Goal: Task Accomplishment & Management: Complete application form

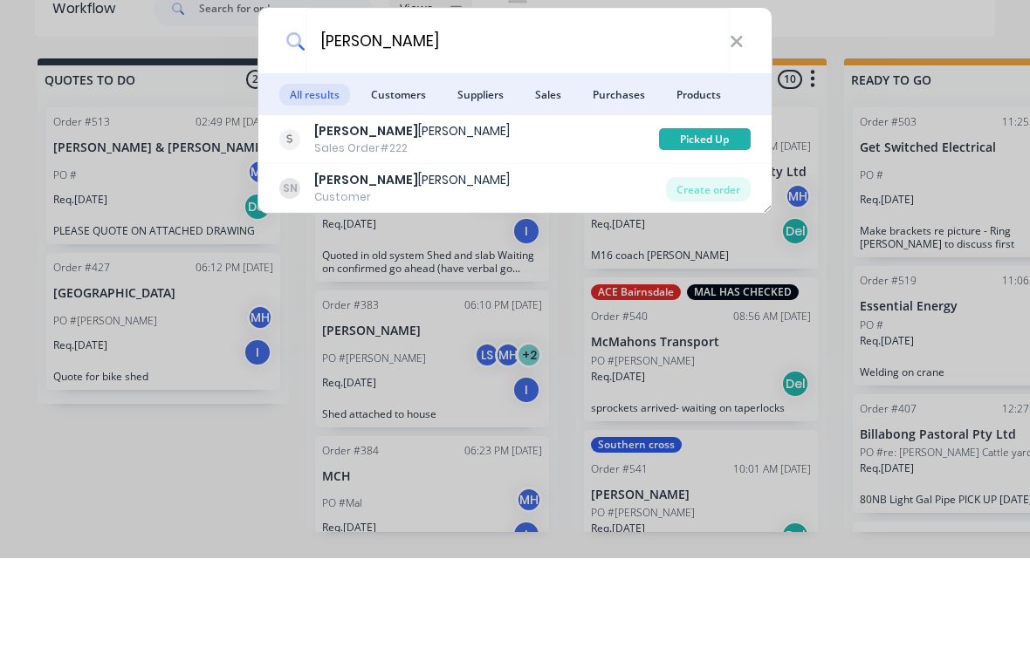
type input "[PERSON_NAME]"
click at [724, 267] on div "Create order" at bounding box center [708, 279] width 85 height 24
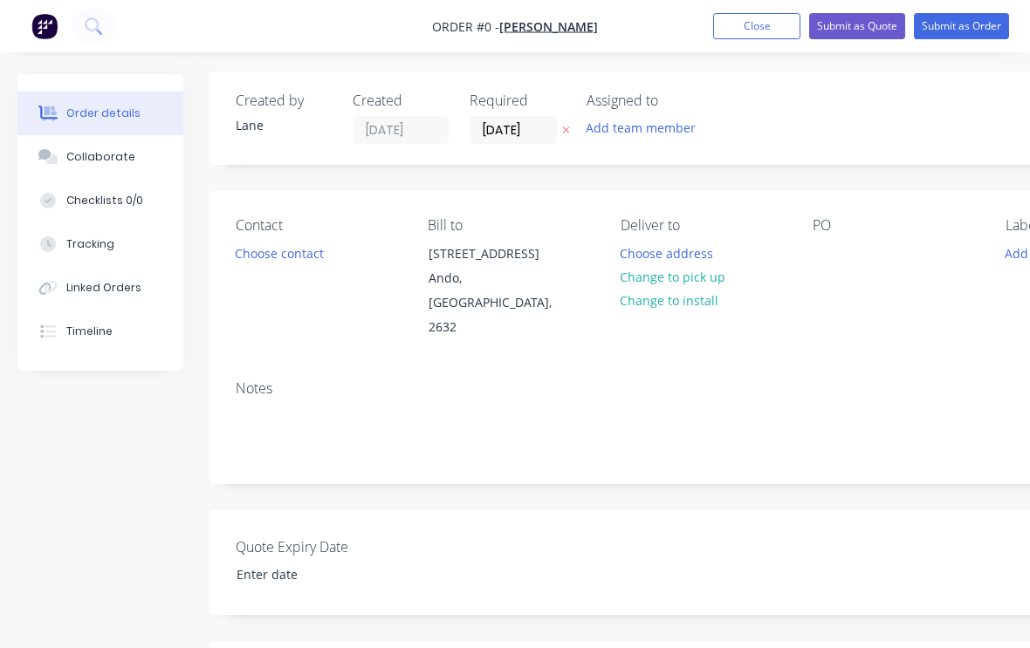
scroll to position [26, 0]
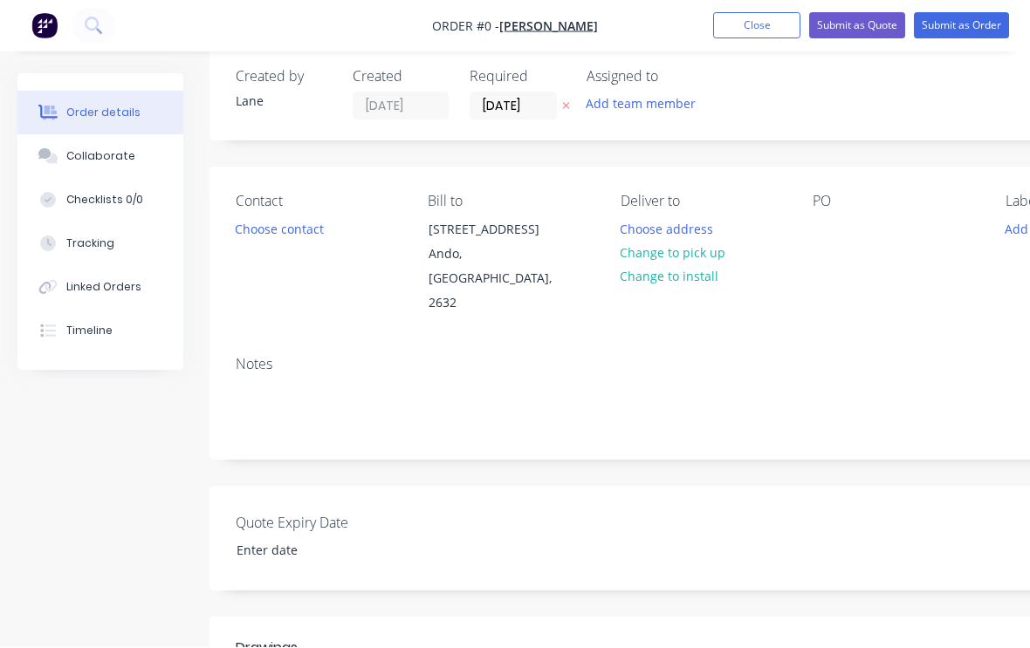
click at [719, 229] on button "Choose address" at bounding box center [667, 229] width 112 height 24
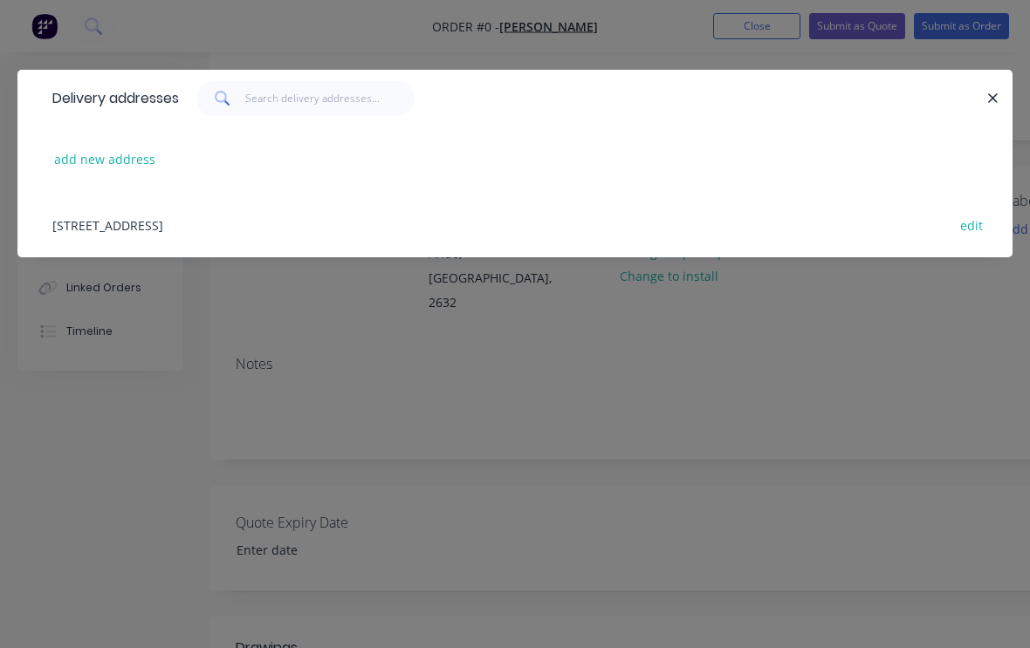
click at [855, 350] on div "Delivery addresses add new address [STREET_ADDRESS] edit" at bounding box center [515, 324] width 1030 height 648
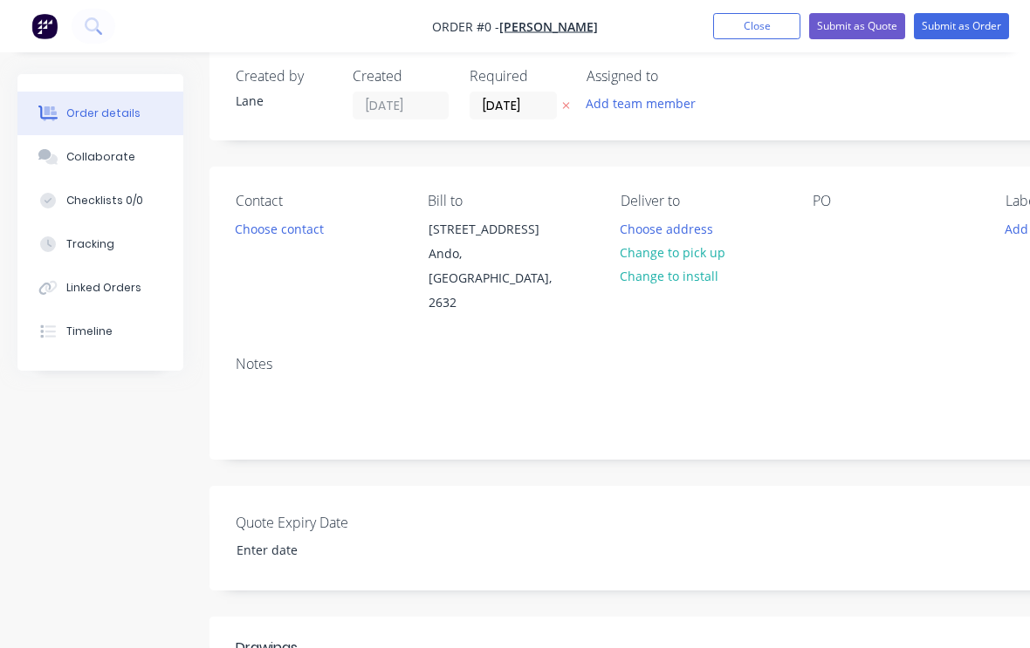
click at [762, 298] on div "Contact Choose contact Bill to [STREET_ADDRESS] Deliver to Choose address Chang…" at bounding box center [702, 254] width 986 height 175
click at [704, 254] on button "Change to pick up" at bounding box center [673, 253] width 124 height 24
click at [836, 237] on div at bounding box center [827, 228] width 28 height 25
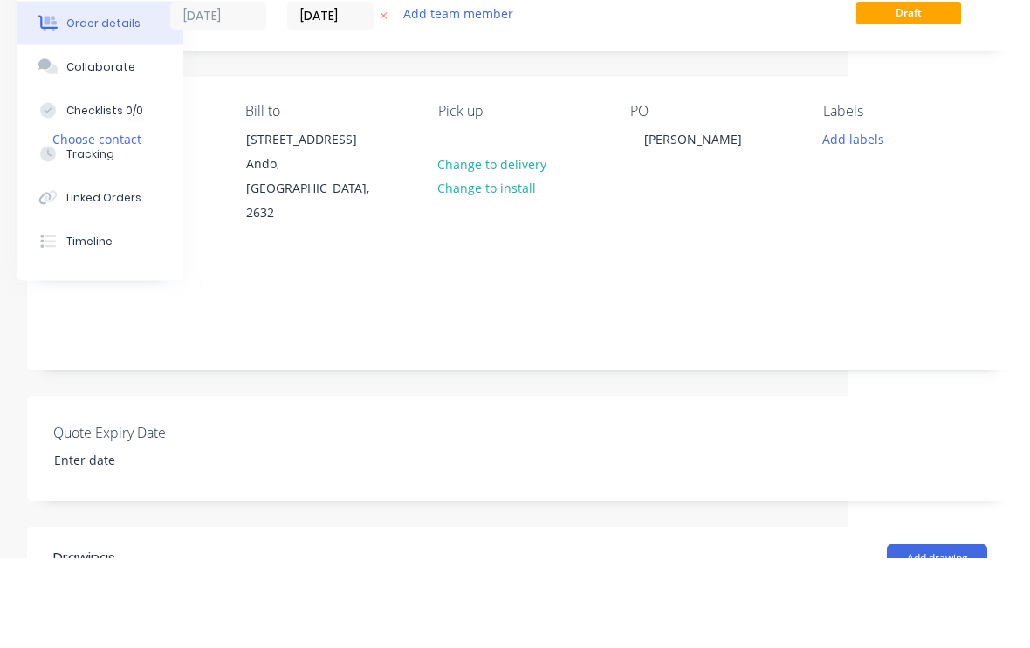
click at [857, 217] on button "Add labels" at bounding box center [853, 229] width 80 height 24
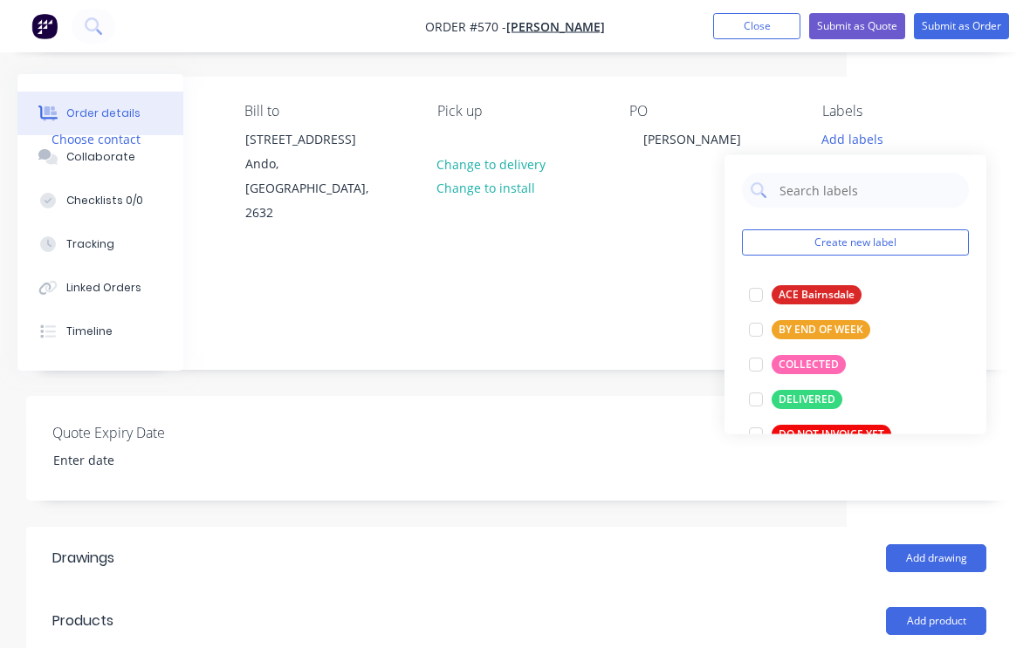
click at [754, 366] on div at bounding box center [755, 364] width 35 height 35
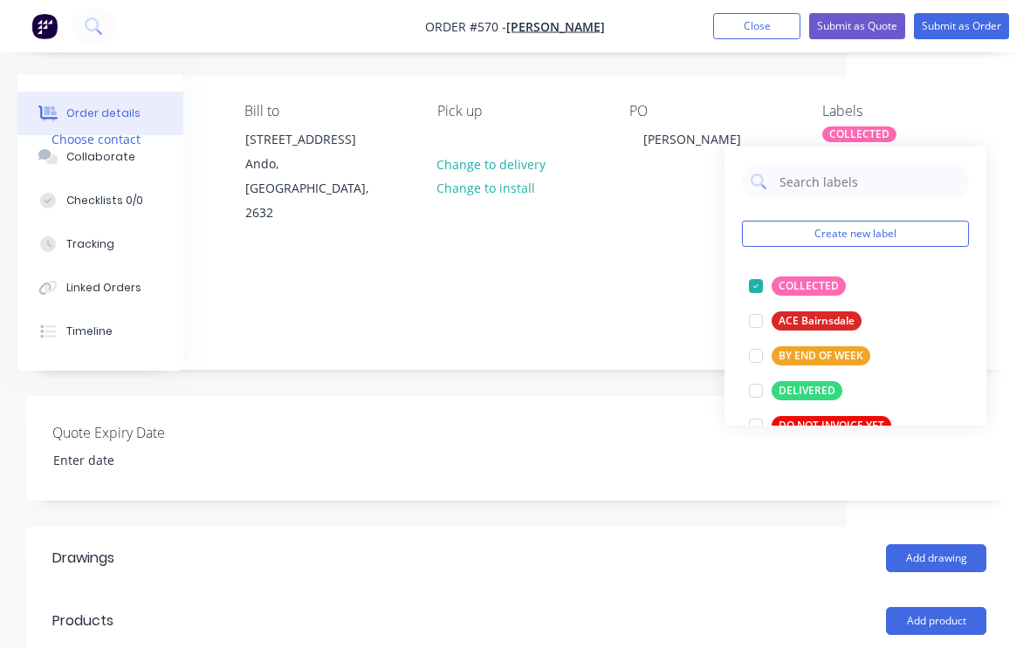
click at [971, 155] on div "Create new label COLLECTED edit ACE Bairnsdale edit BY END OF WEEK edit DELIVER…" at bounding box center [855, 286] width 262 height 279
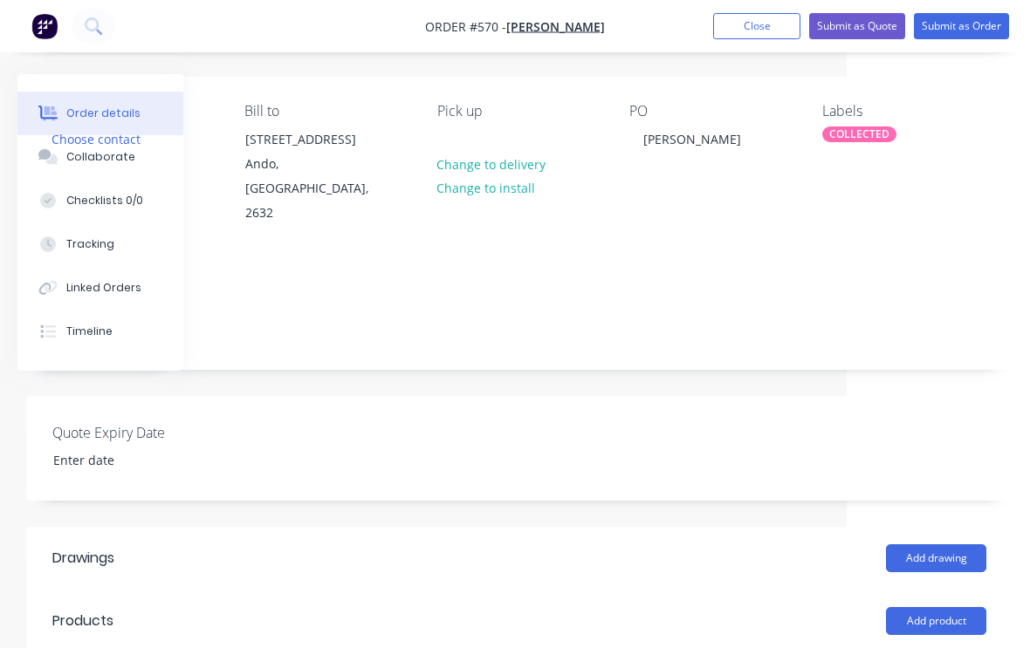
click at [969, 109] on div "Labels" at bounding box center [904, 111] width 164 height 17
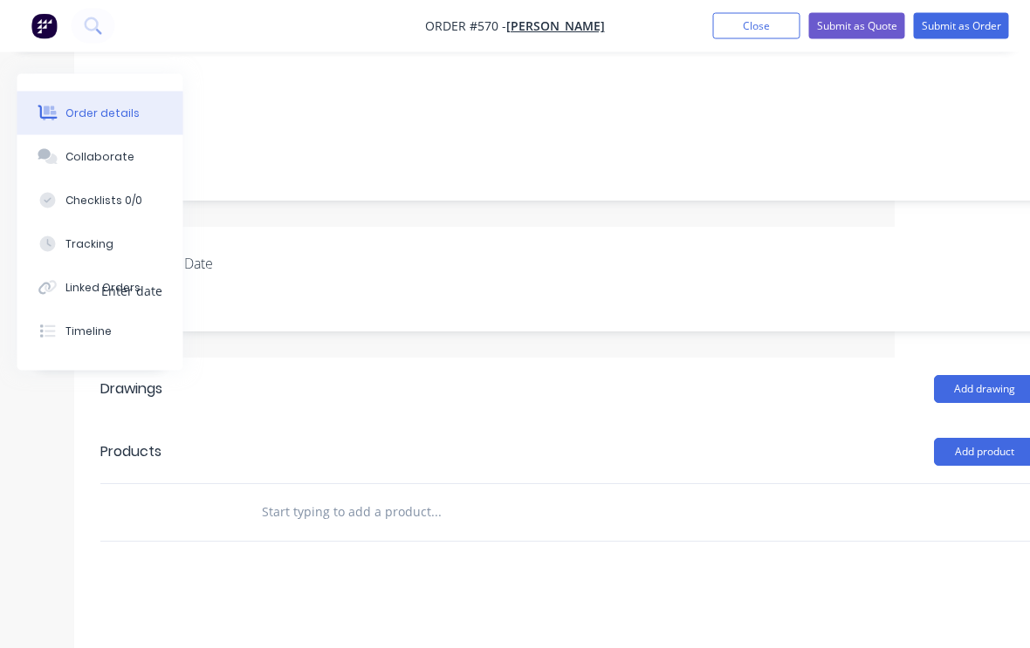
click at [985, 439] on button "Add product" at bounding box center [985, 453] width 100 height 28
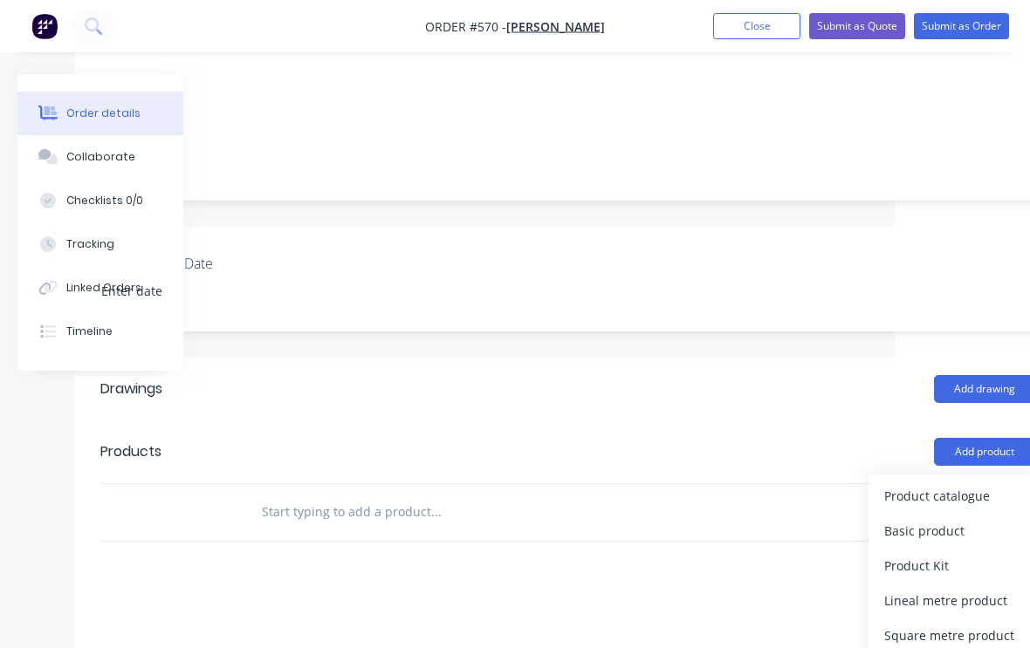
click at [964, 484] on div "Product catalogue" at bounding box center [951, 496] width 134 height 25
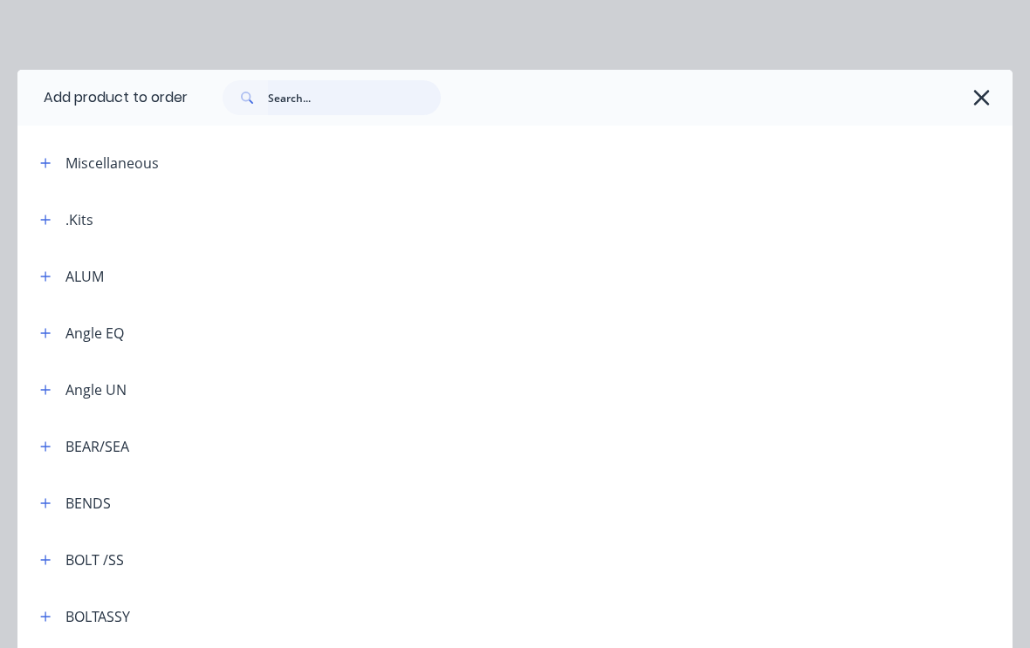
click at [367, 92] on input "text" at bounding box center [354, 97] width 173 height 35
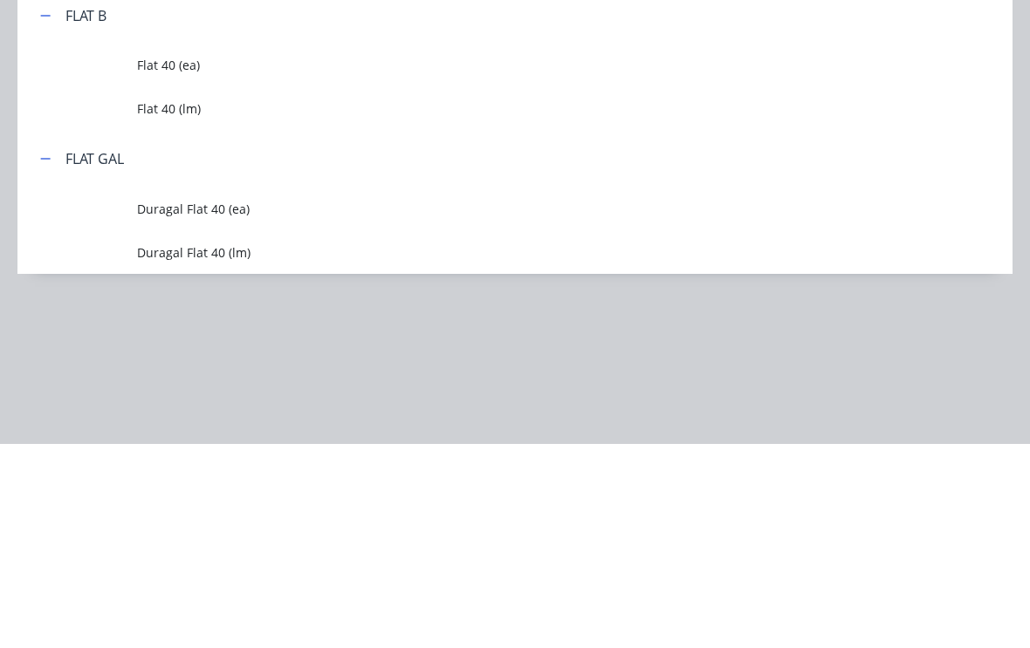
scroll to position [298, 183]
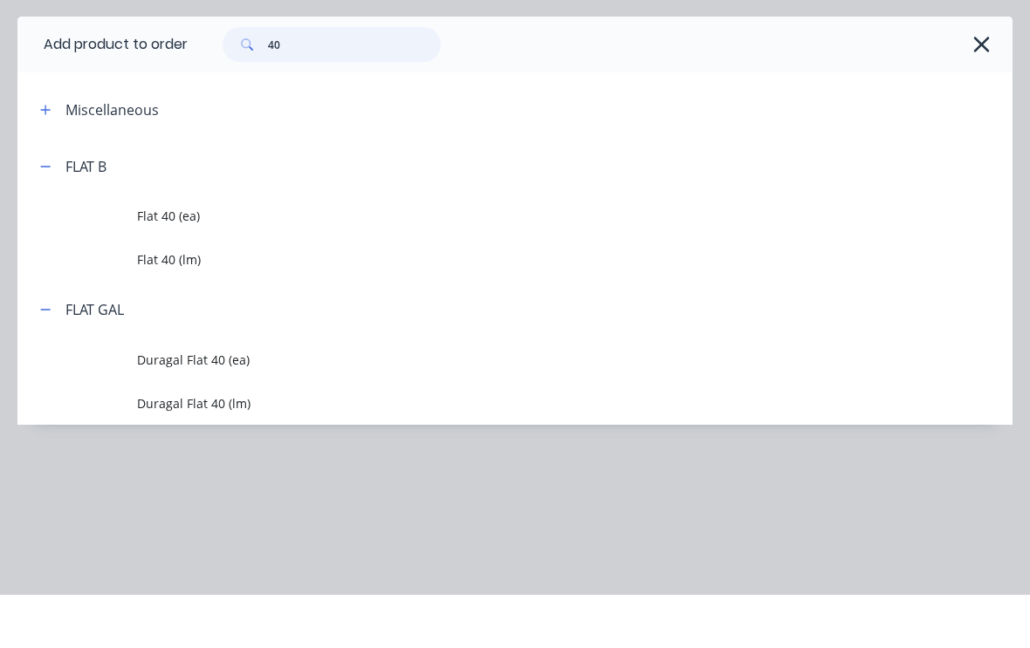
type input "4"
type input "R"
type input "Shp"
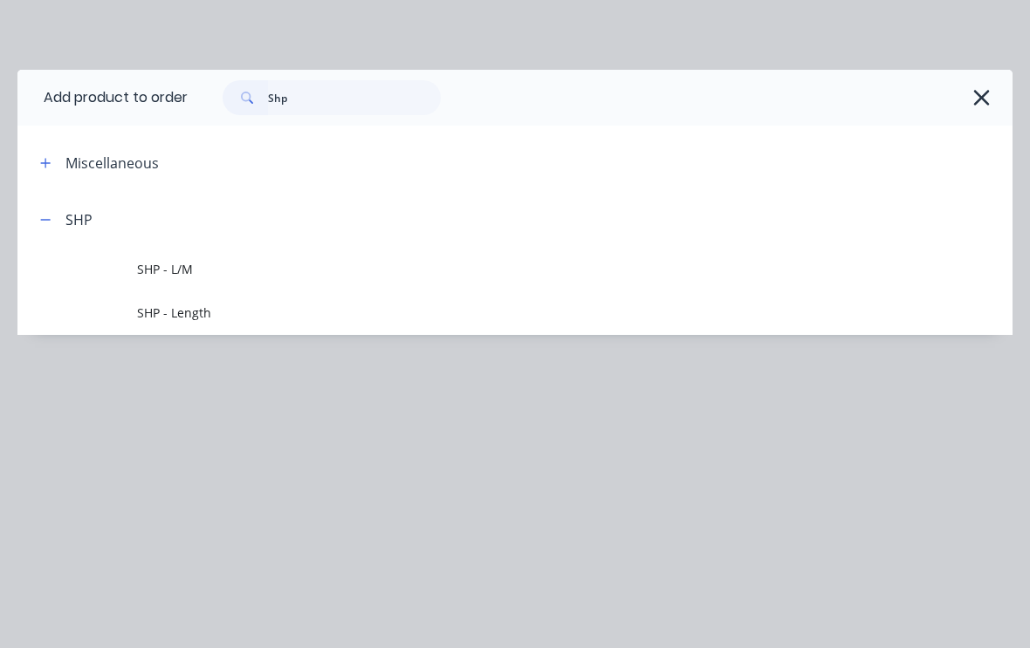
click at [213, 262] on span "SHP - L/M" at bounding box center [487, 269] width 701 height 18
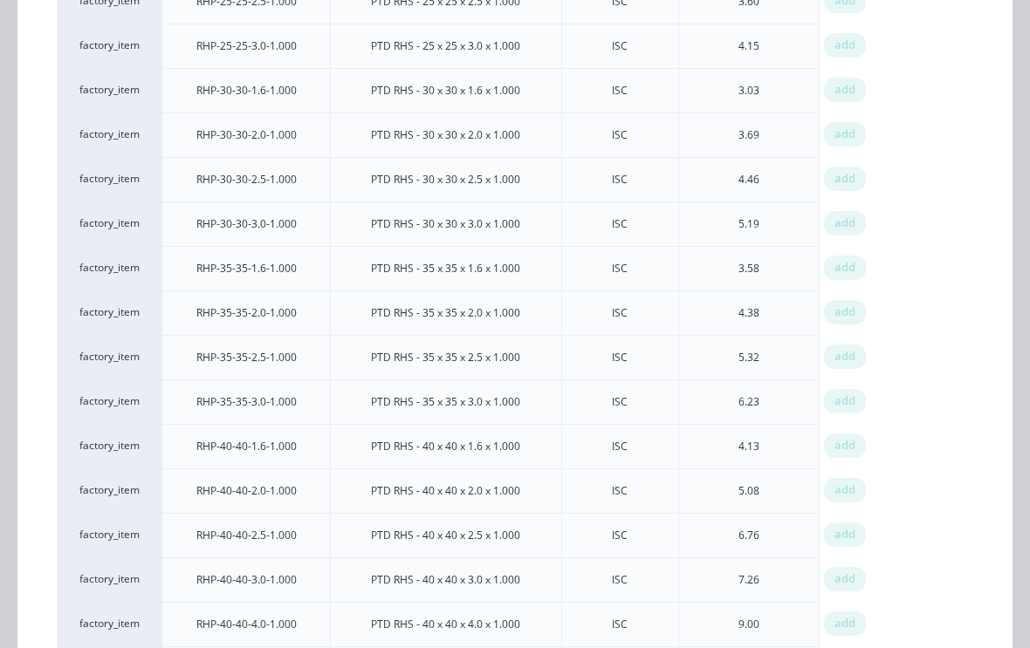
scroll to position [566, 0]
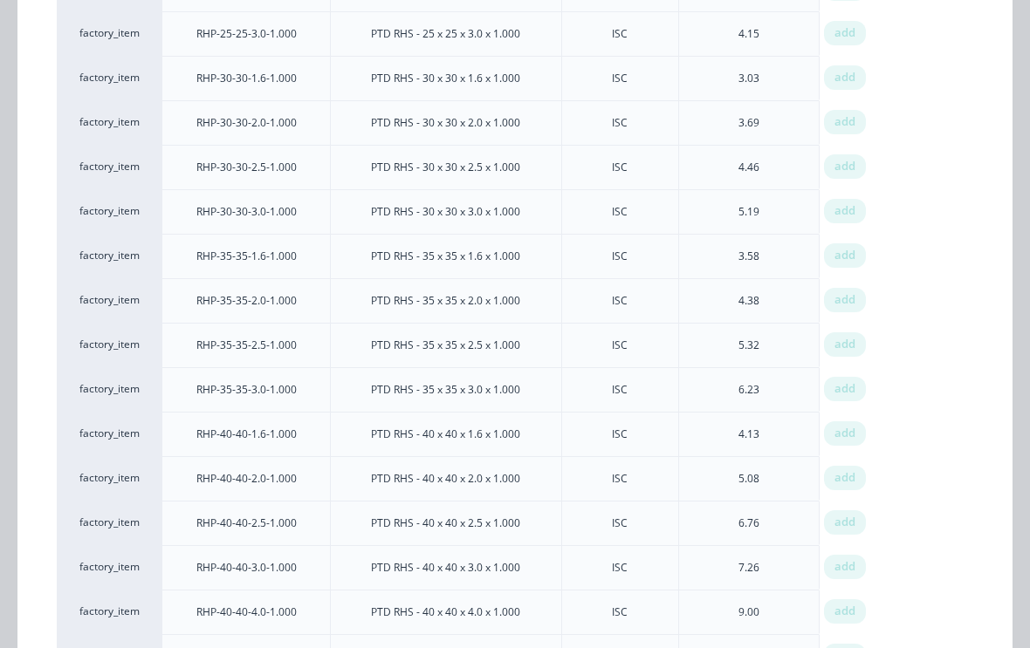
click at [845, 484] on span "add" at bounding box center [844, 478] width 21 height 17
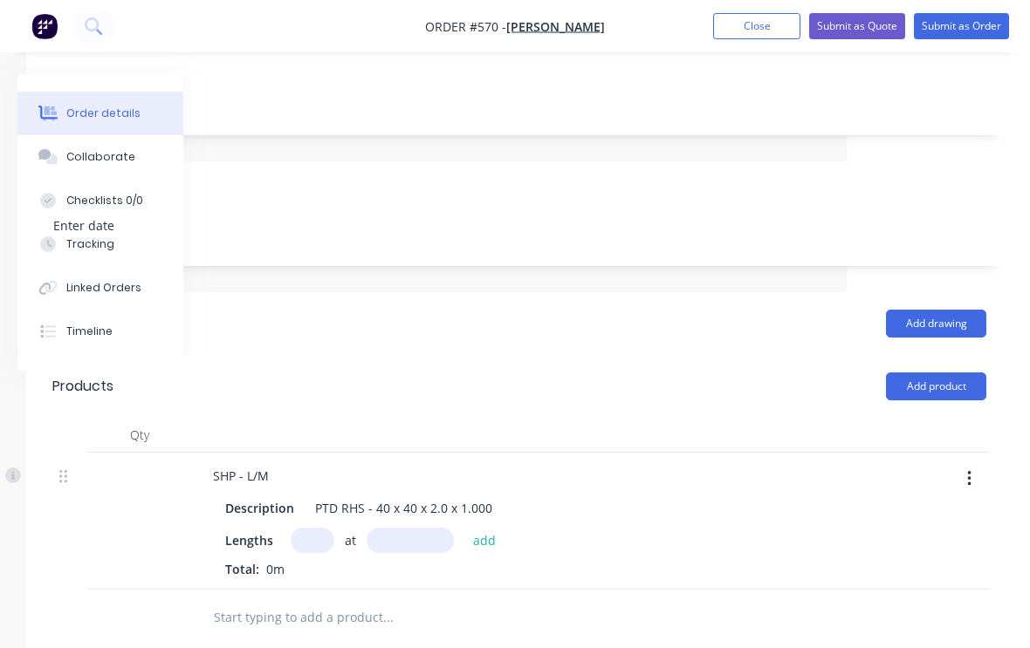
click at [334, 528] on div "at add" at bounding box center [398, 540] width 215 height 25
click at [308, 528] on input "text" at bounding box center [313, 540] width 44 height 25
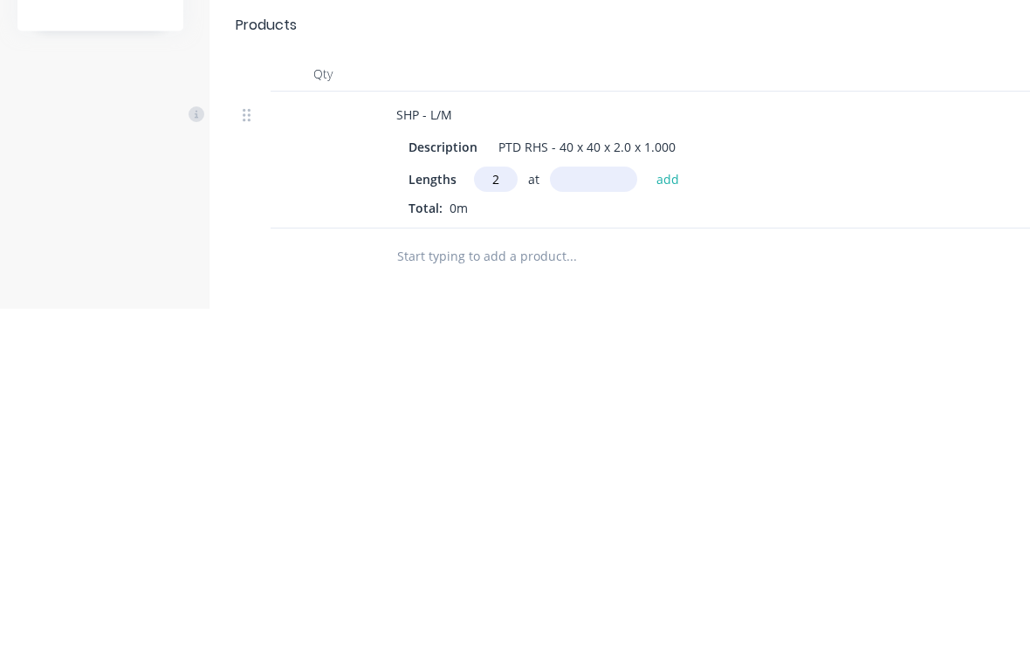
type input "2"
click at [588, 507] on input "text" at bounding box center [593, 519] width 87 height 25
type input "800"
click at [664, 507] on button "add" at bounding box center [668, 519] width 41 height 24
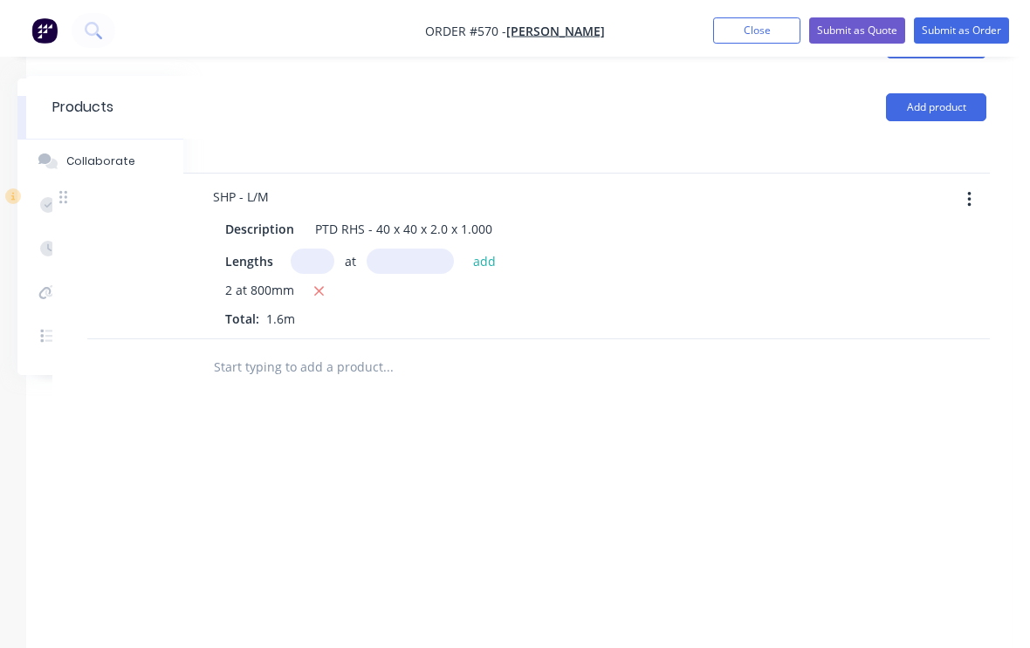
click at [916, 93] on button "Add product" at bounding box center [936, 103] width 100 height 28
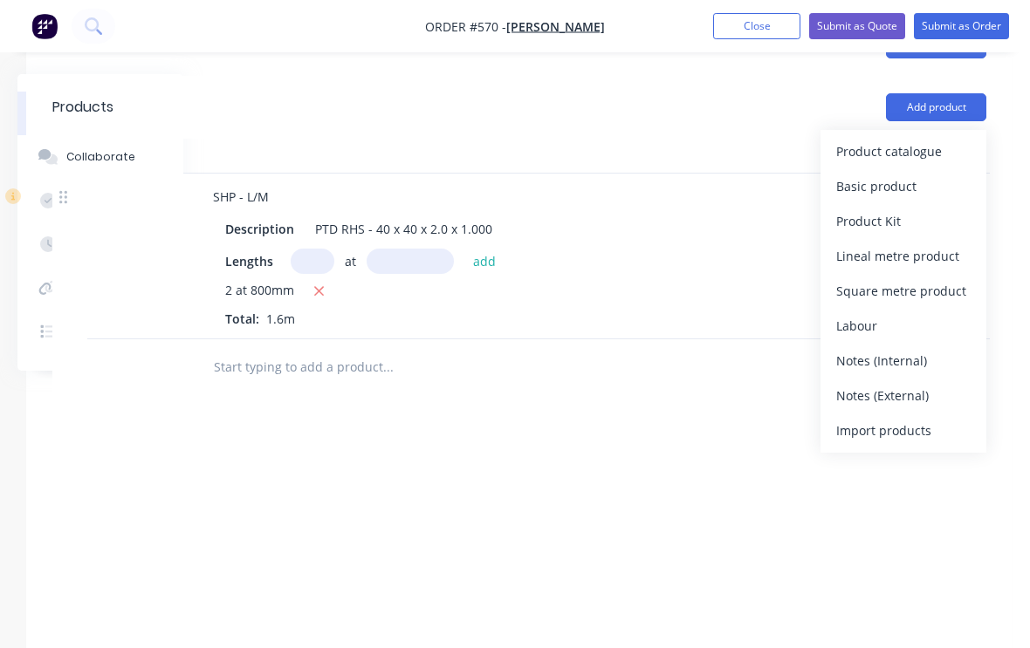
click at [918, 139] on div "Product catalogue" at bounding box center [903, 151] width 134 height 25
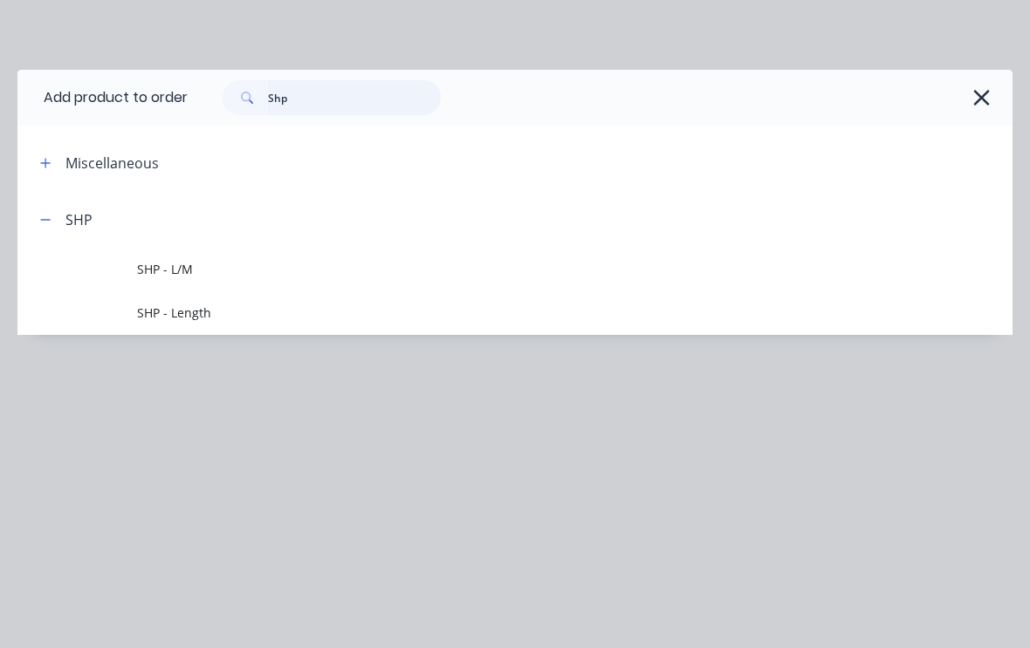
click at [414, 86] on input "Shp" at bounding box center [354, 97] width 173 height 35
type input "S"
type input "Floor"
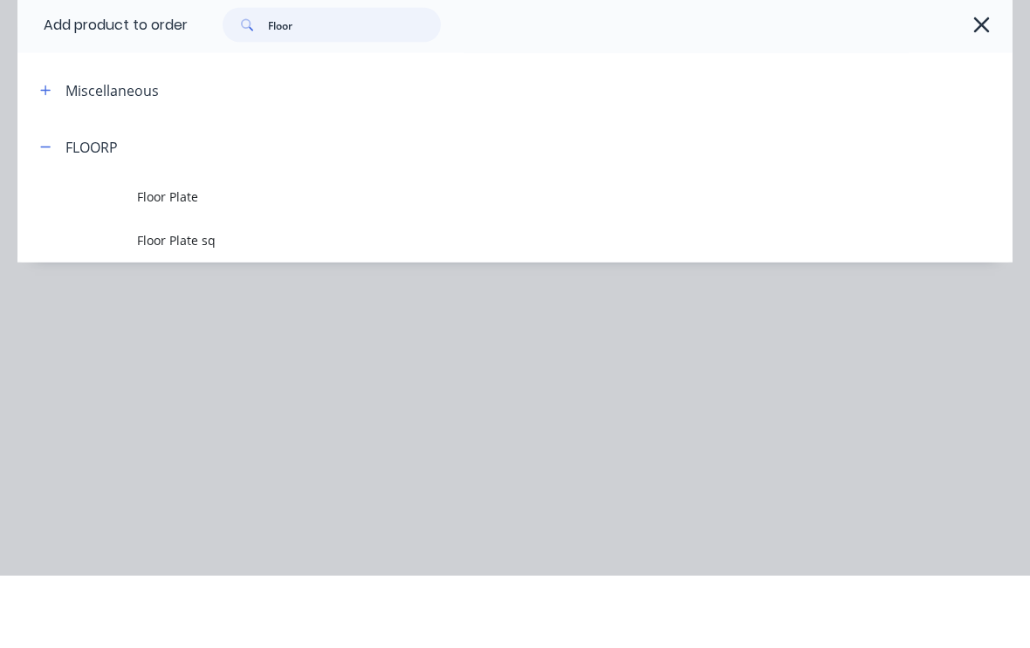
scroll to position [631, 129]
click at [260, 260] on span "Floor Plate" at bounding box center [487, 269] width 701 height 18
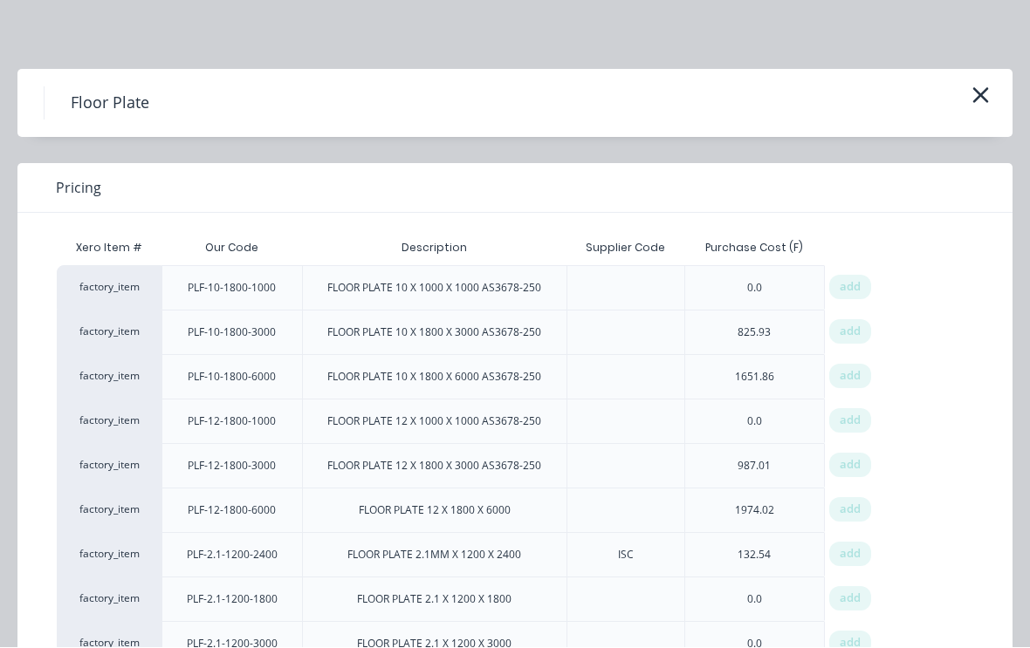
click at [974, 93] on icon "button" at bounding box center [980, 96] width 18 height 24
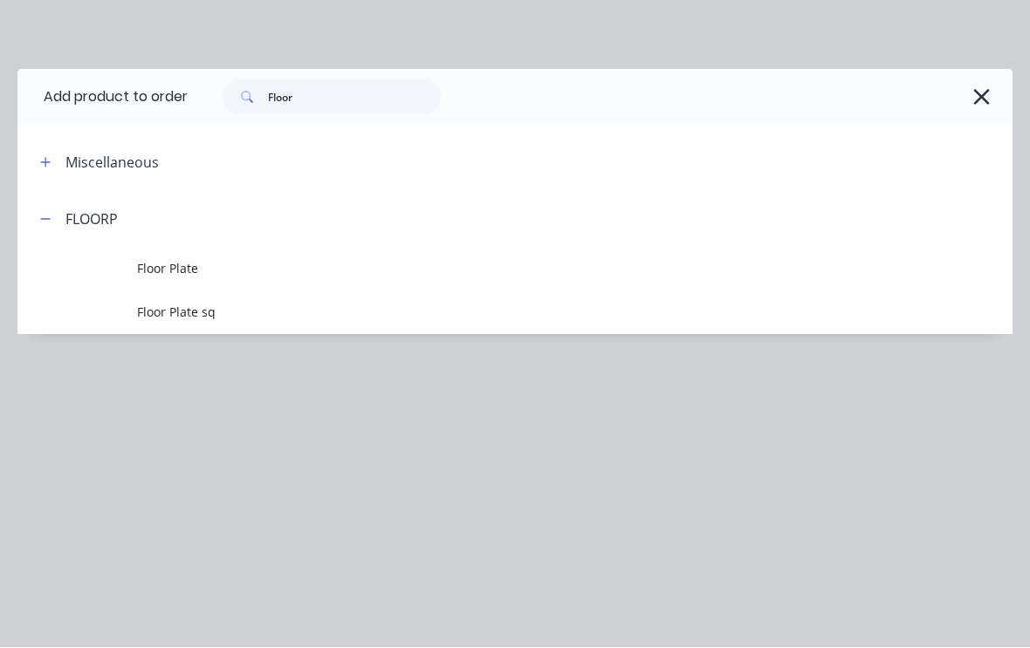
click at [209, 309] on span "Floor Plate sq" at bounding box center [487, 313] width 701 height 18
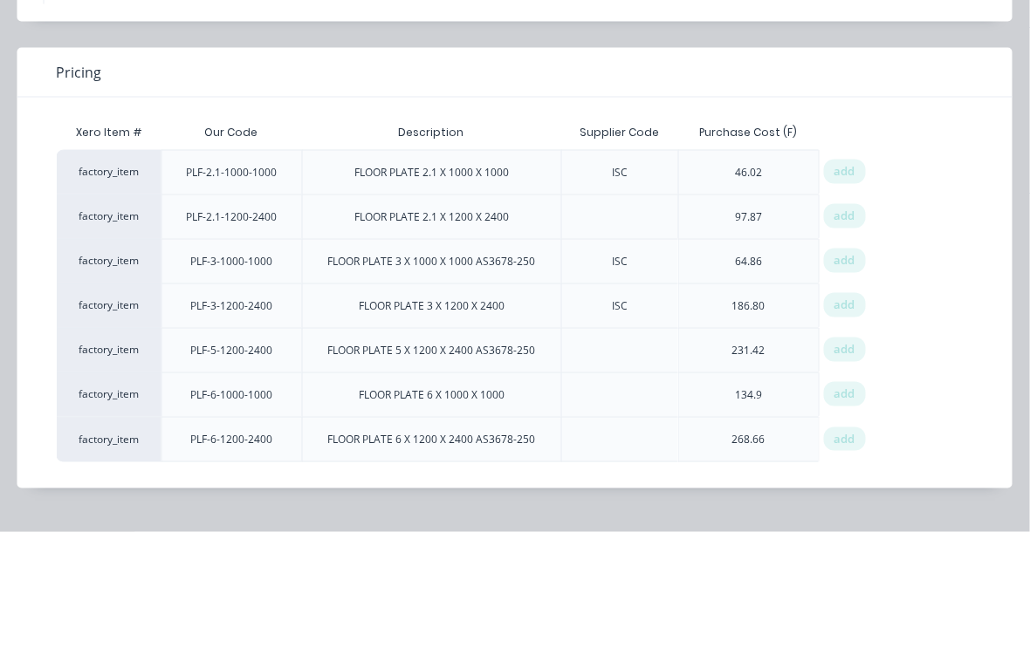
scroll to position [660, 0]
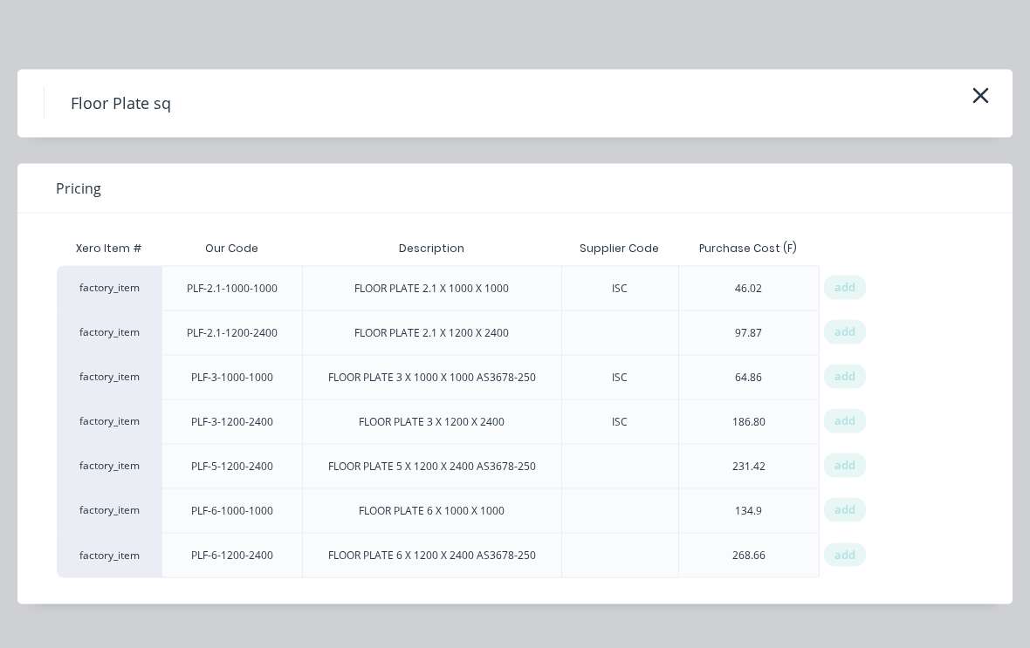
click at [981, 102] on icon "button" at bounding box center [980, 96] width 18 height 24
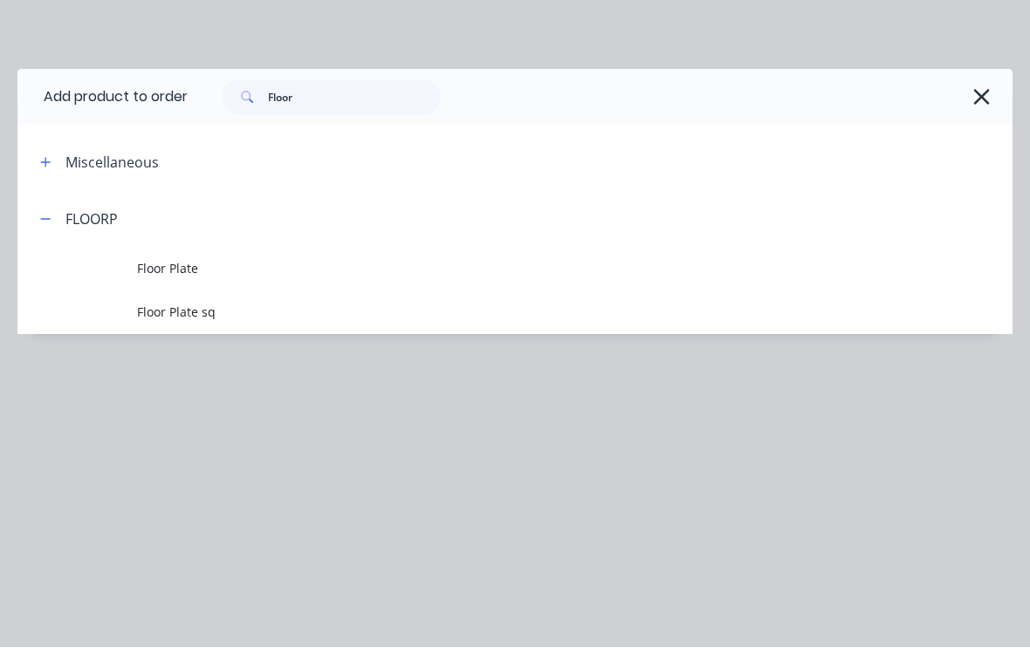
click at [217, 275] on span "Floor Plate" at bounding box center [487, 269] width 701 height 18
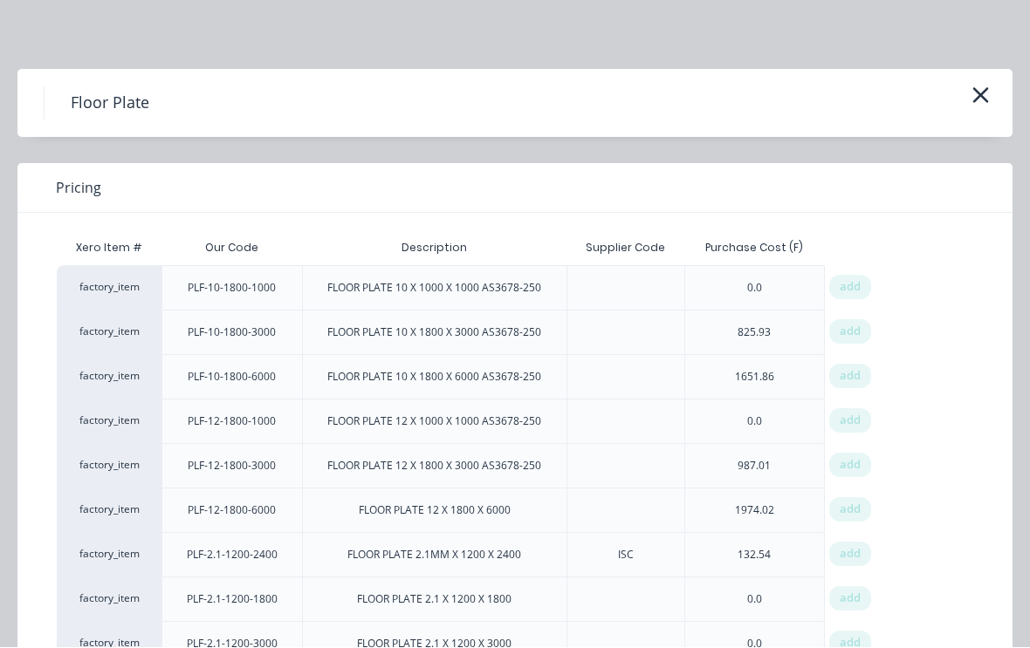
scroll to position [0, 0]
click at [992, 94] on button "button" at bounding box center [980, 97] width 29 height 28
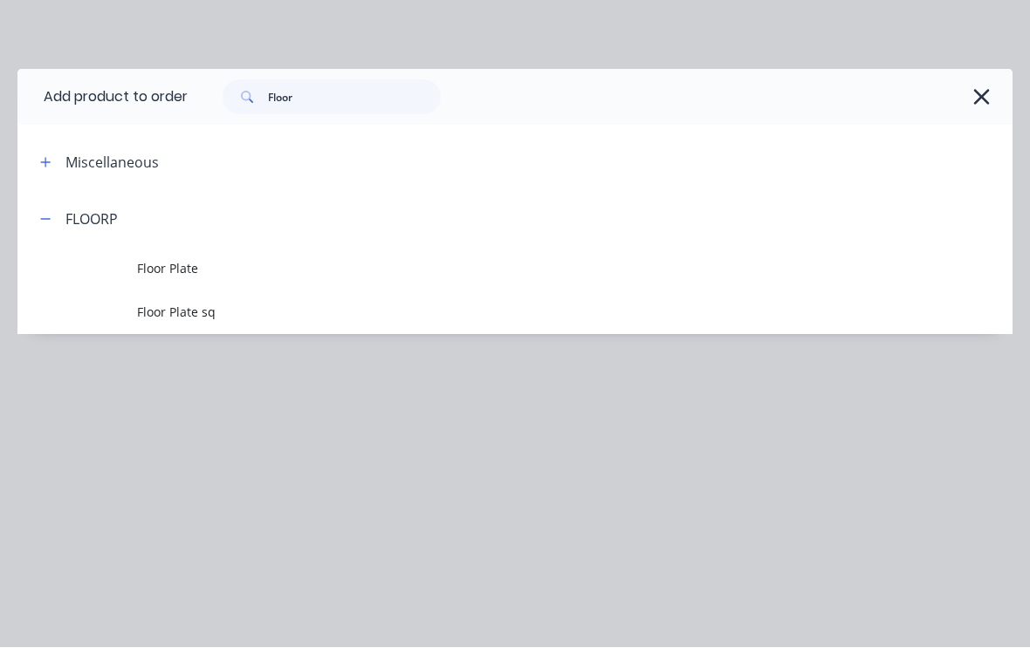
click at [204, 304] on span "Floor Plate sq" at bounding box center [487, 313] width 701 height 18
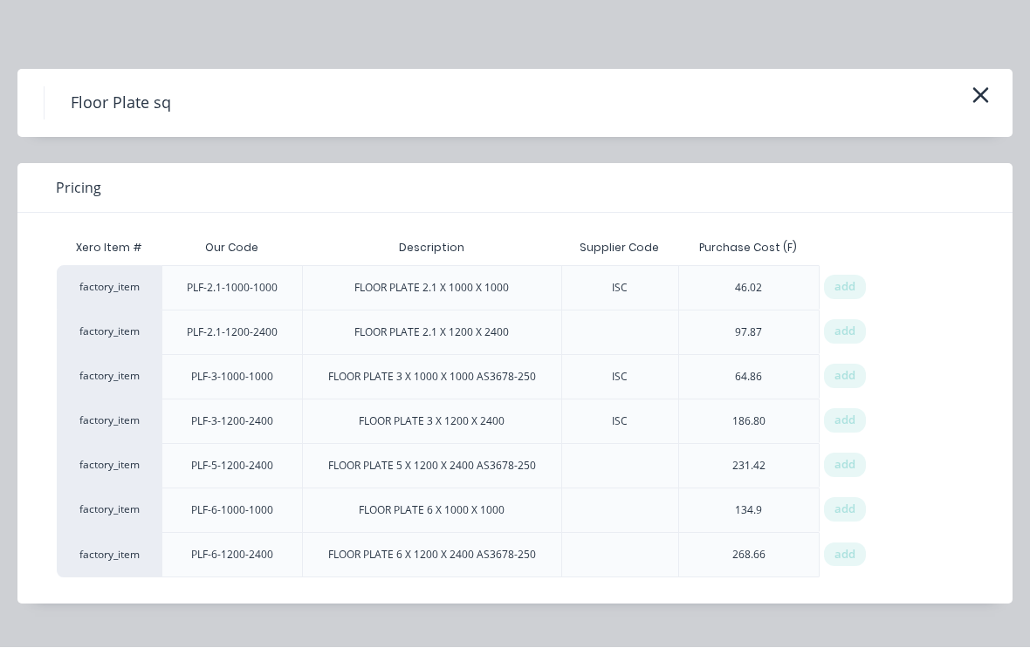
click at [861, 287] on div "add" at bounding box center [845, 288] width 42 height 24
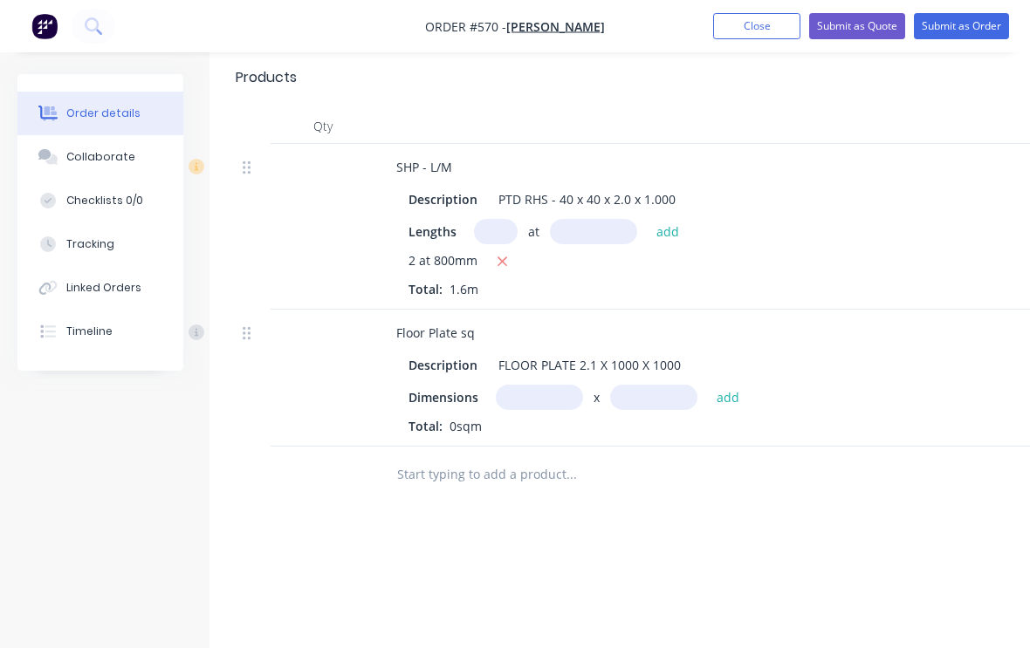
click at [539, 385] on input "text" at bounding box center [539, 397] width 87 height 25
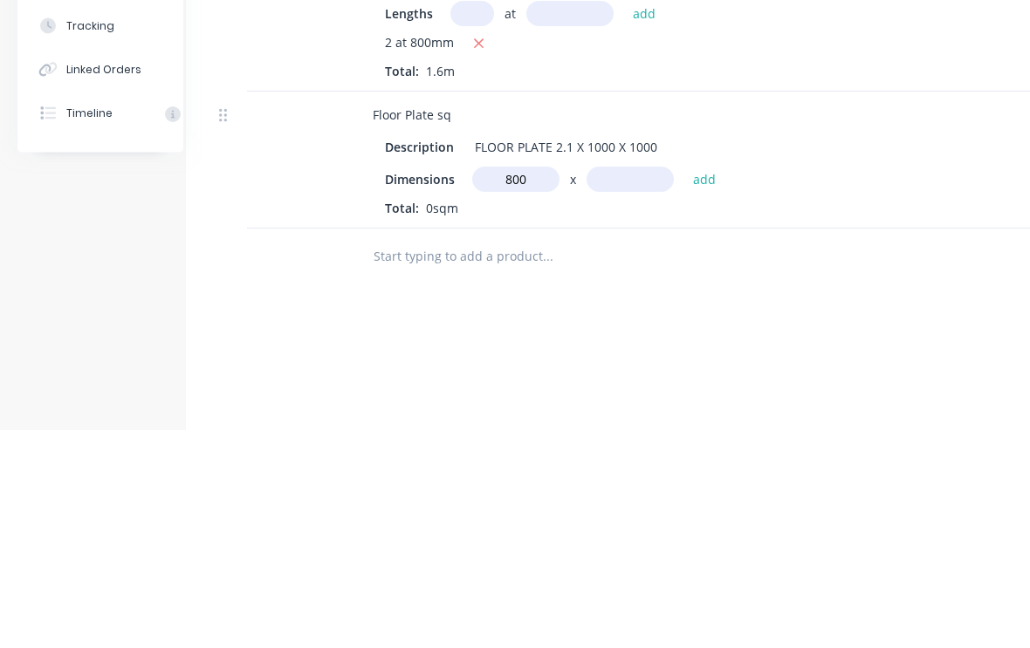
click at [625, 386] on input "text" at bounding box center [630, 398] width 87 height 25
type input "800m"
type input "900"
click at [703, 386] on button "add" at bounding box center [704, 398] width 41 height 24
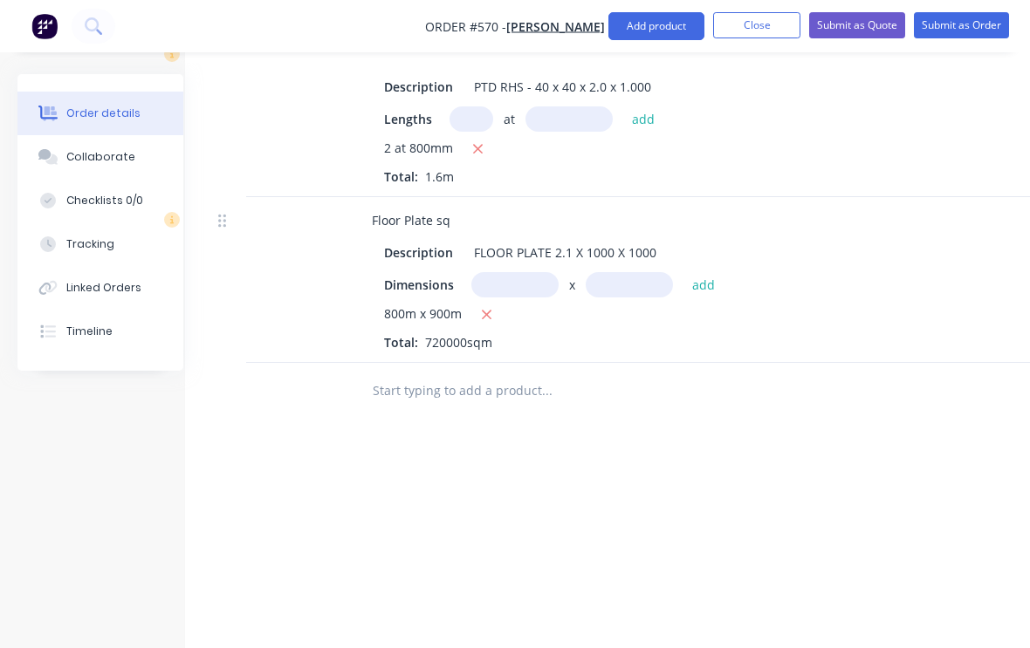
scroll to position [772, 183]
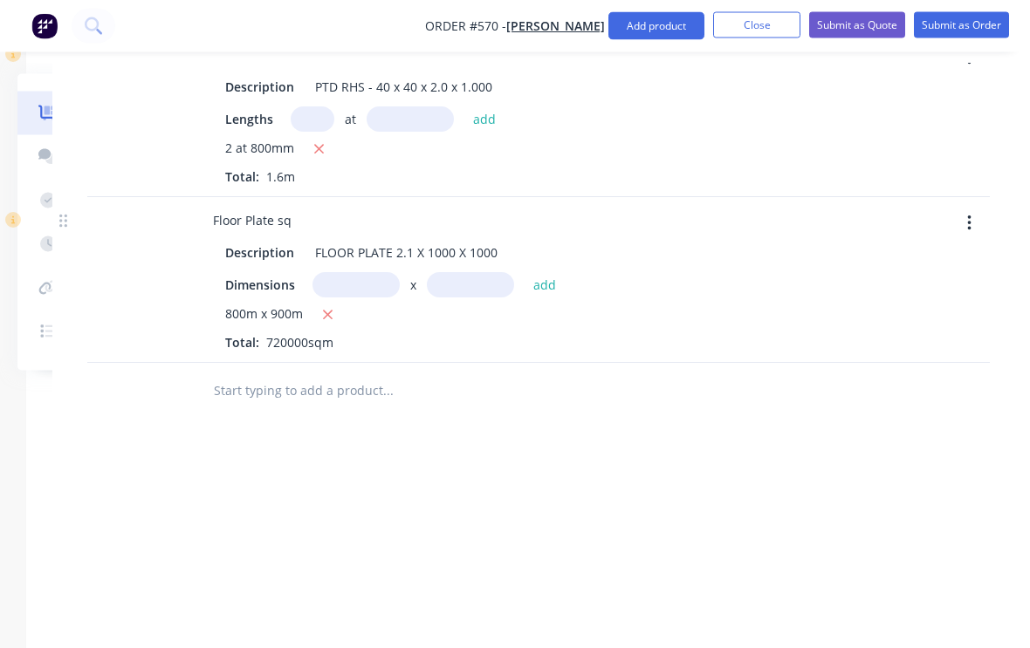
click at [319, 305] on div "800m x 900m Total: 720000sqm" at bounding box center [541, 328] width 632 height 47
click at [319, 305] on div "800m x 900m" at bounding box center [541, 316] width 632 height 22
click at [361, 273] on input "text" at bounding box center [355, 285] width 87 height 25
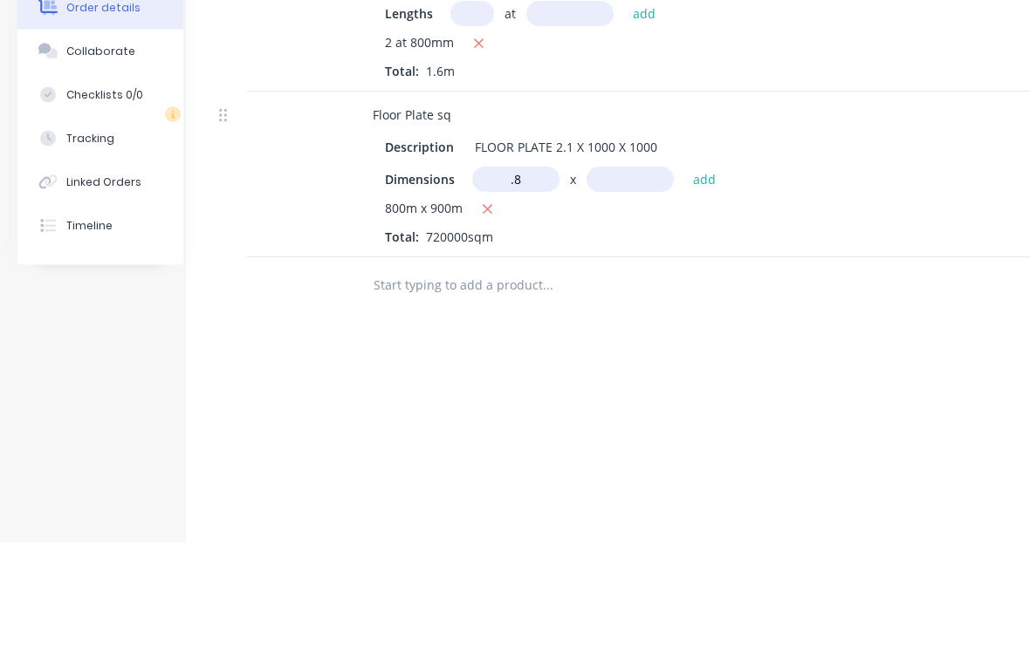
click at [617, 273] on input "text" at bounding box center [630, 285] width 87 height 25
type input "0.8m"
type input ".9"
click at [704, 273] on button "add" at bounding box center [704, 285] width 41 height 24
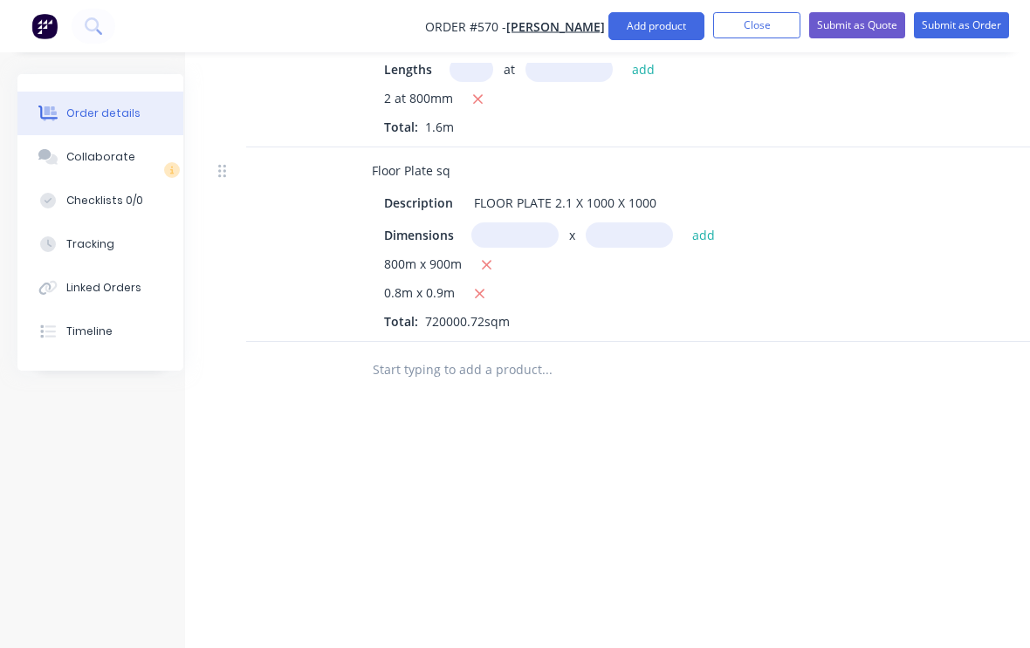
click at [484, 257] on icon "button" at bounding box center [486, 265] width 11 height 16
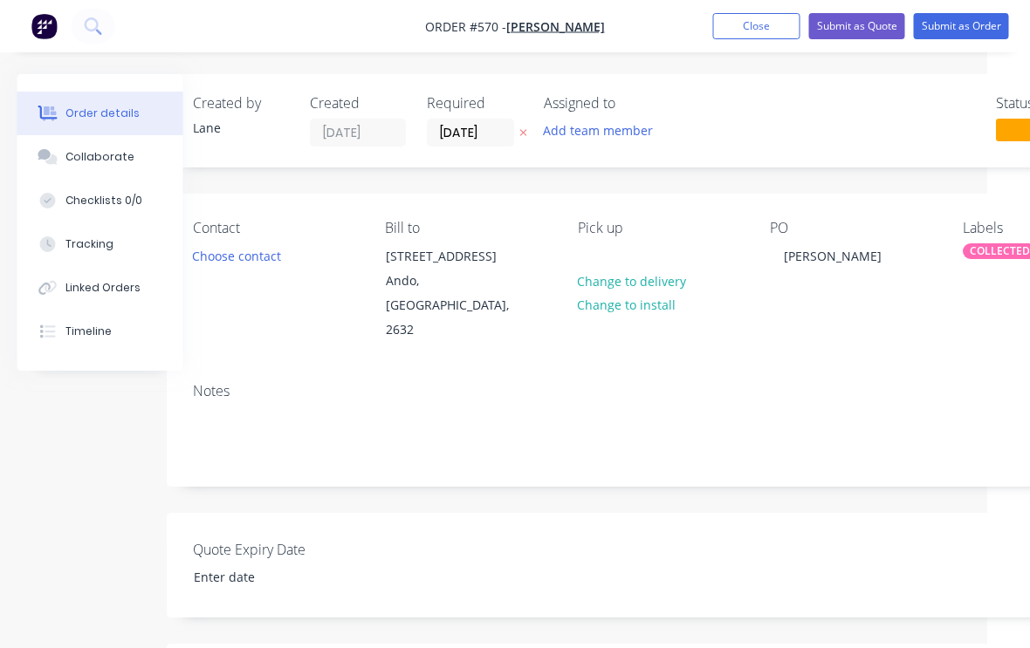
scroll to position [0, 41]
click at [980, 25] on button "Submit as Order" at bounding box center [961, 26] width 95 height 26
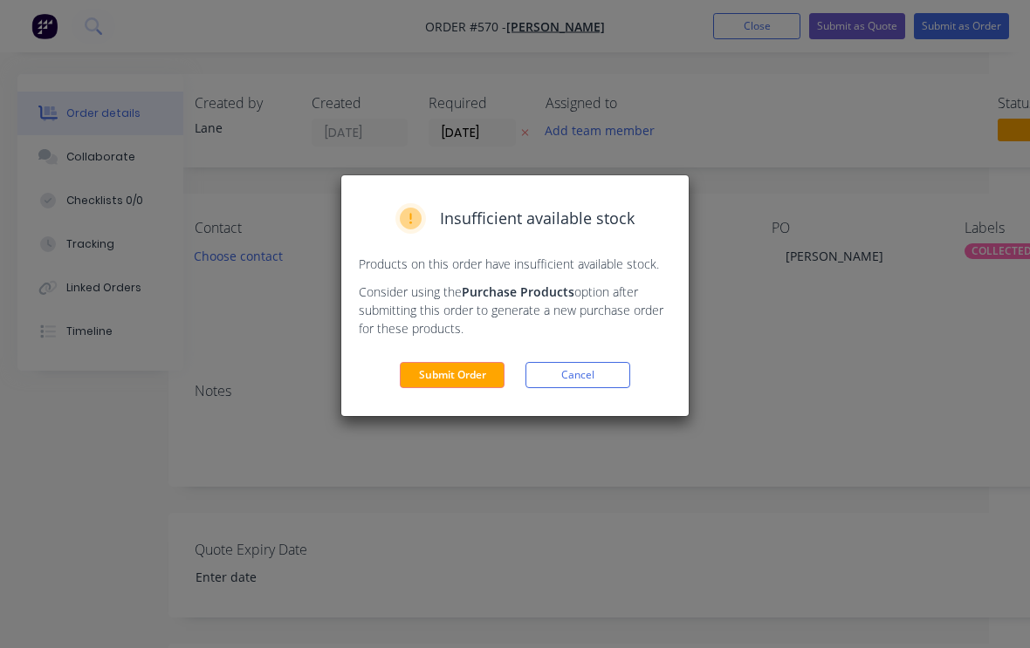
click at [485, 384] on button "Submit Order" at bounding box center [452, 375] width 105 height 26
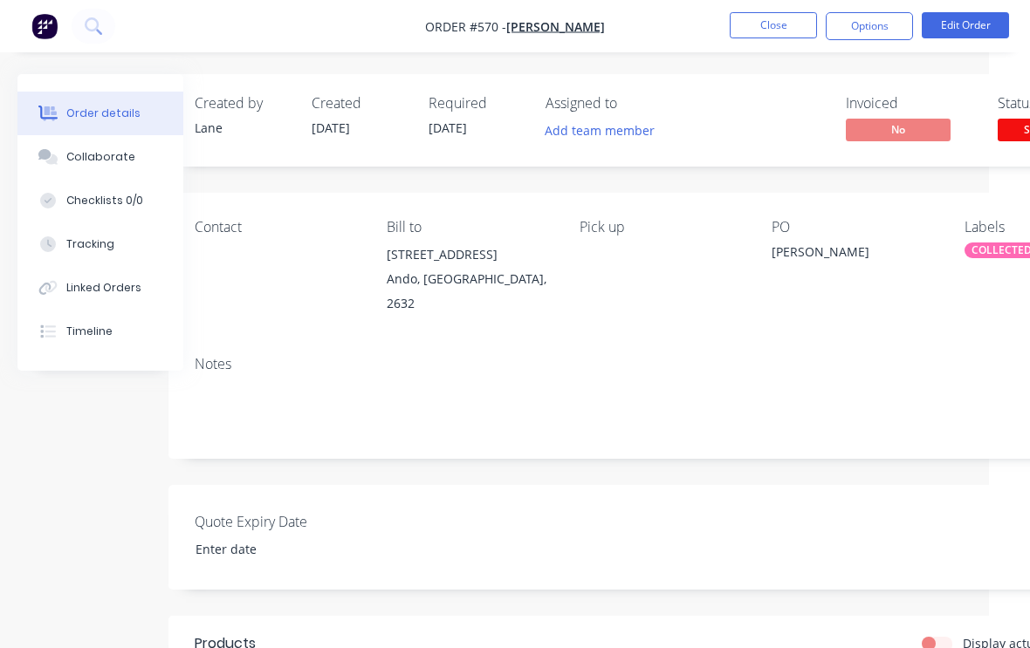
click at [998, 136] on span "Submitted" at bounding box center [1050, 130] width 105 height 22
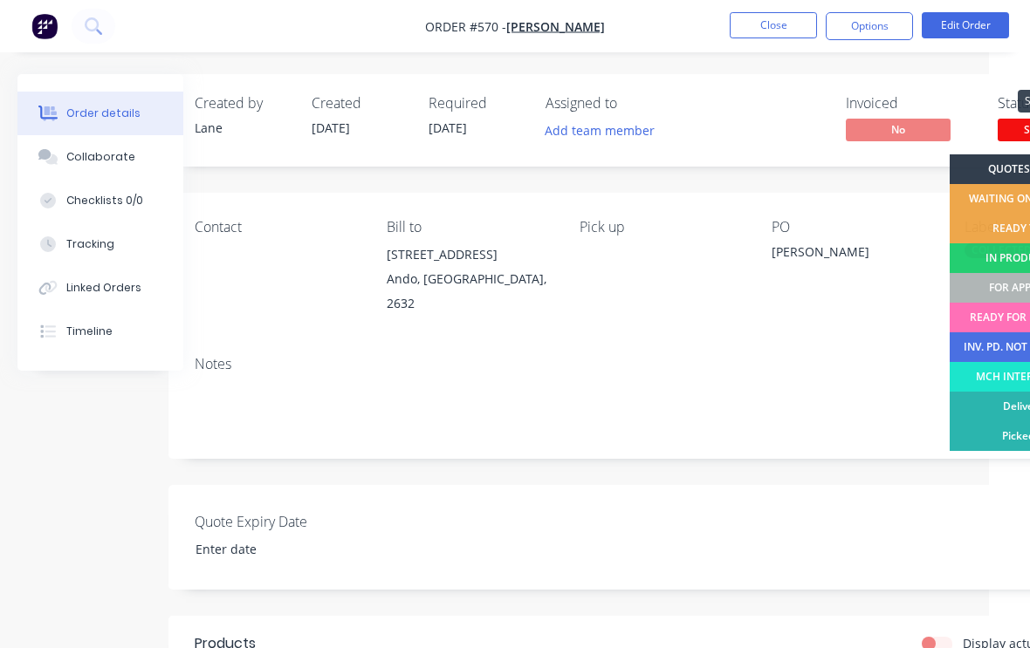
click at [998, 124] on span "Submitted" at bounding box center [1050, 130] width 105 height 22
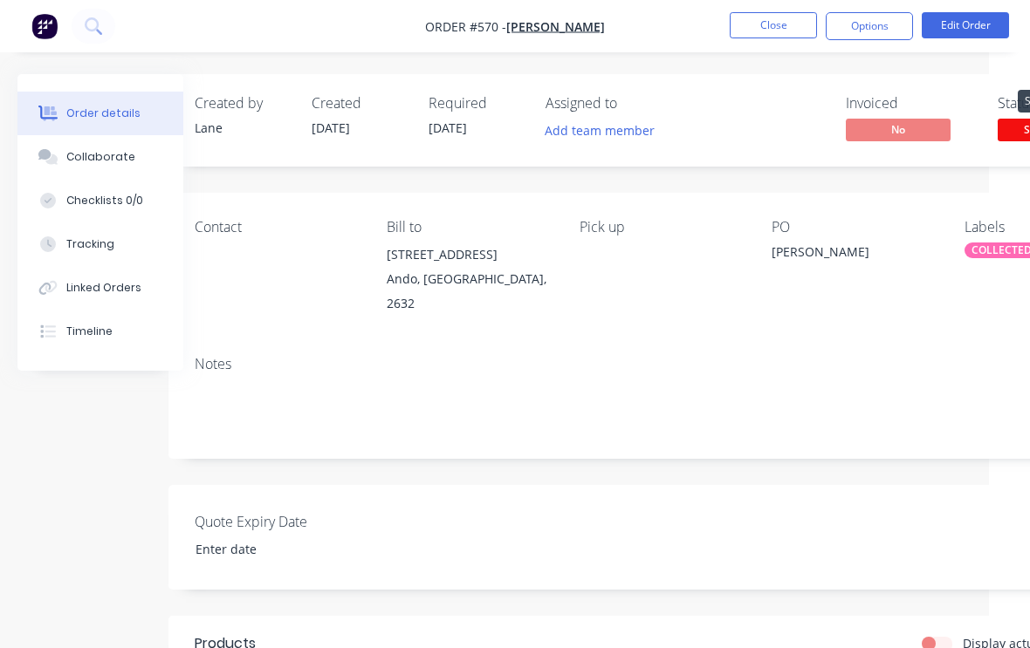
click at [1000, 133] on span "Submitted" at bounding box center [1050, 130] width 105 height 22
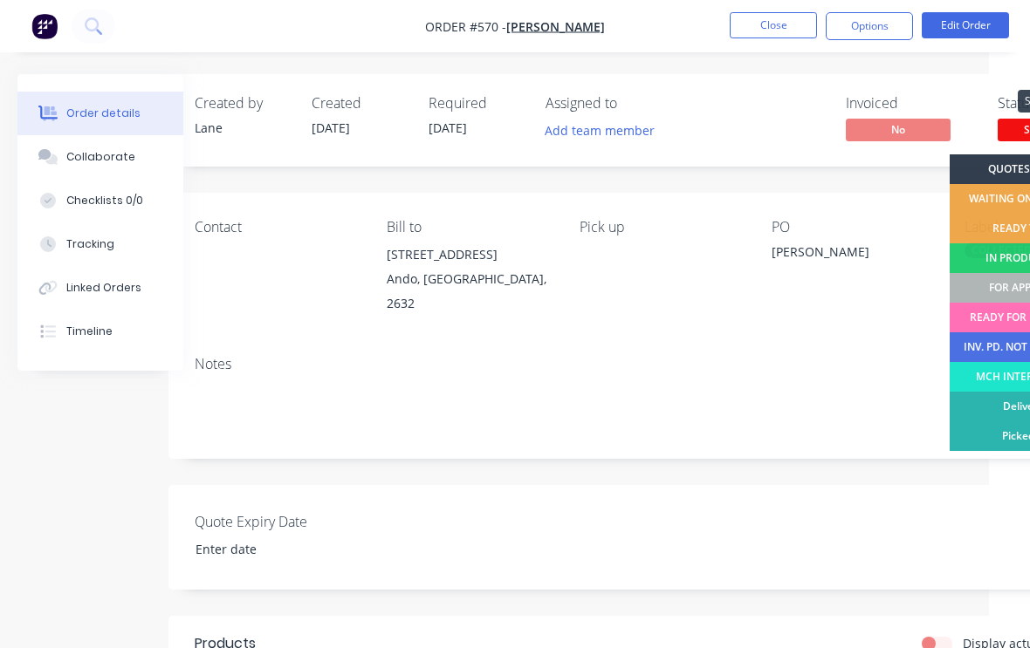
click at [994, 288] on div "FOR APPROVAL" at bounding box center [1027, 288] width 154 height 30
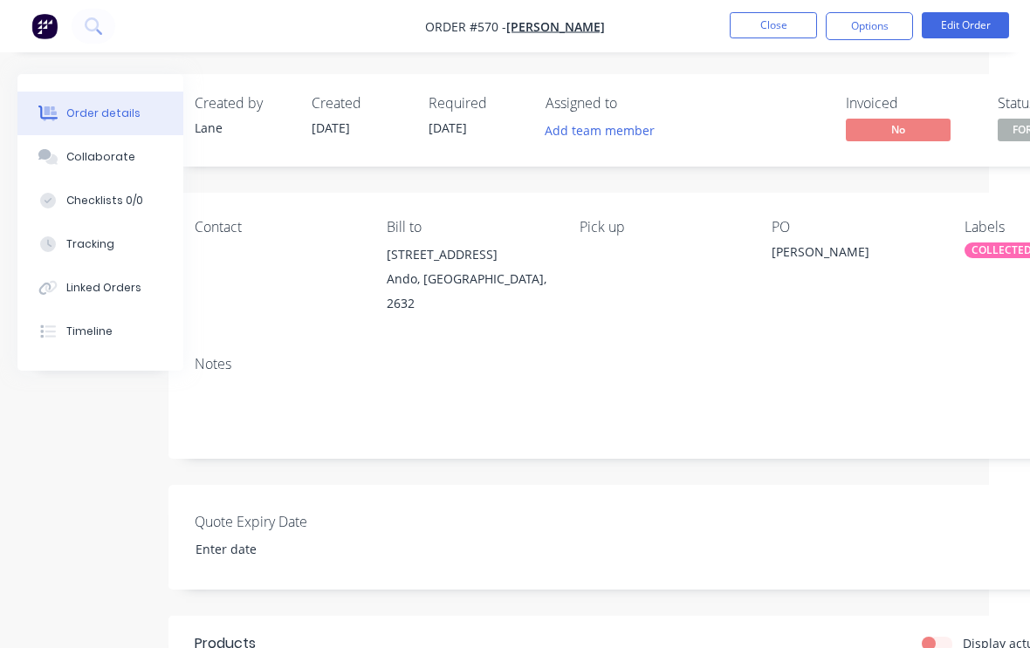
click at [772, 36] on button "Close" at bounding box center [773, 25] width 87 height 26
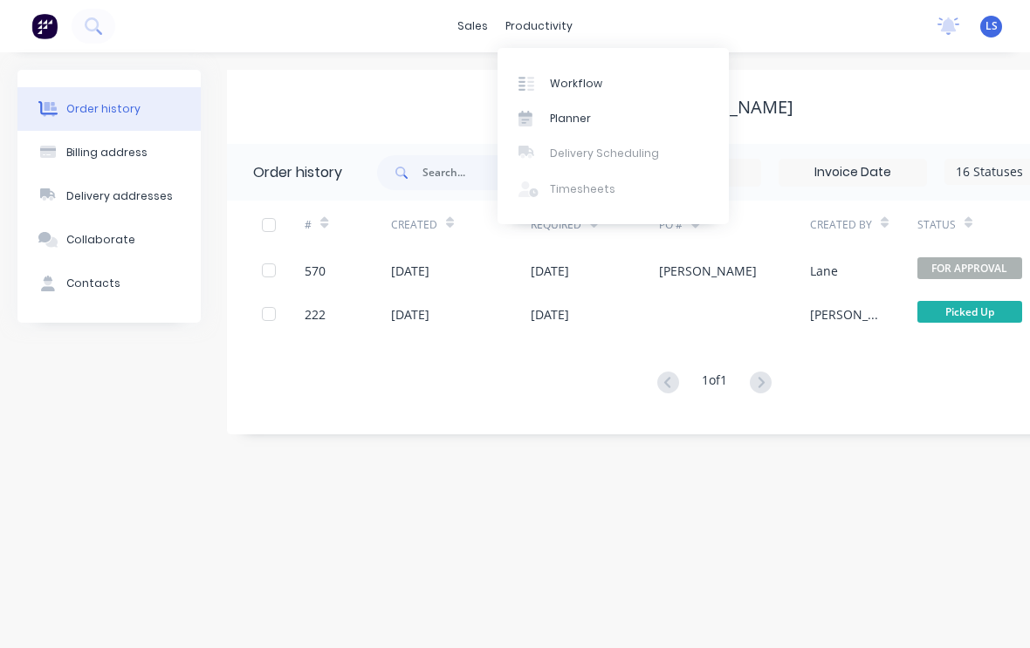
click at [572, 86] on div "Workflow" at bounding box center [576, 84] width 52 height 16
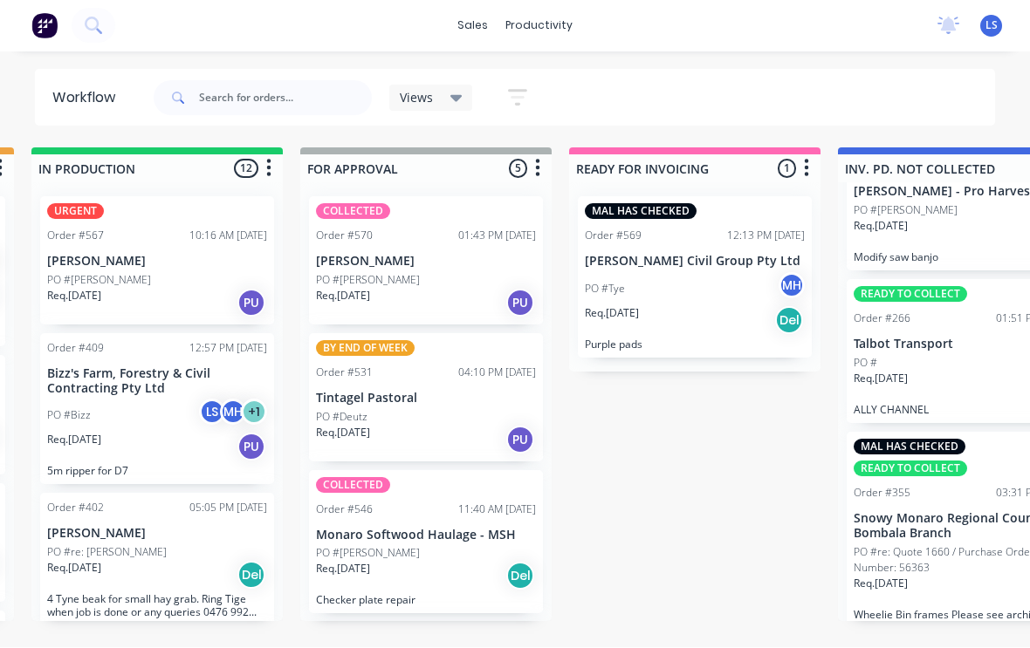
scroll to position [3, 1082]
click at [557, 593] on div "QUOTES TO DO 2 Order #513 02:49 PM [DATE] [PERSON_NAME] & [PERSON_NAME] PO # MH…" at bounding box center [360, 385] width 2911 height 474
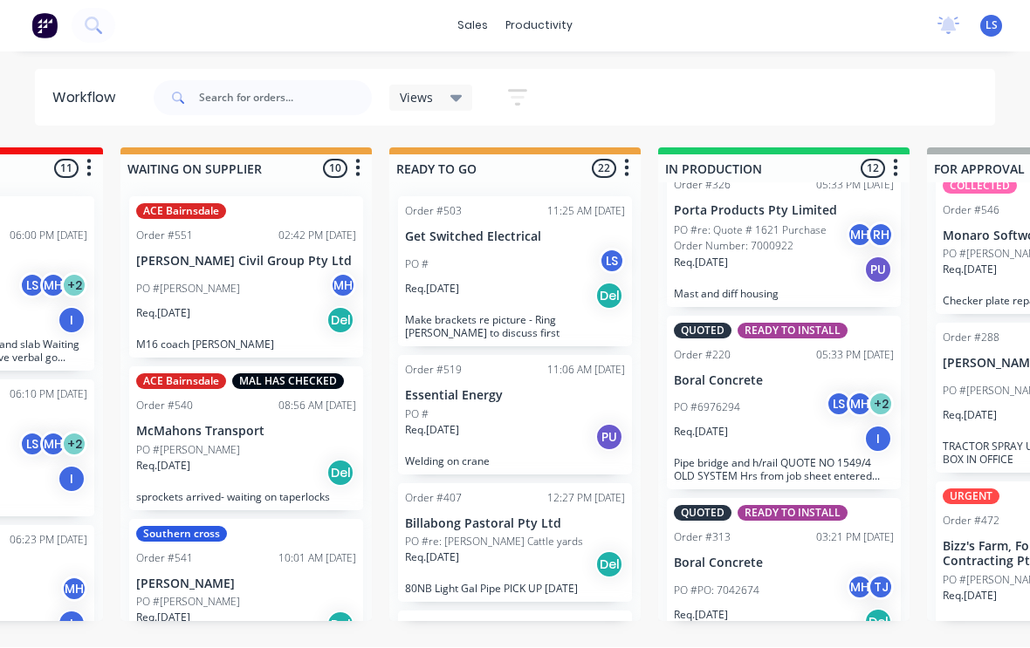
scroll to position [3, 456]
